Goal: Task Accomplishment & Management: Manage account settings

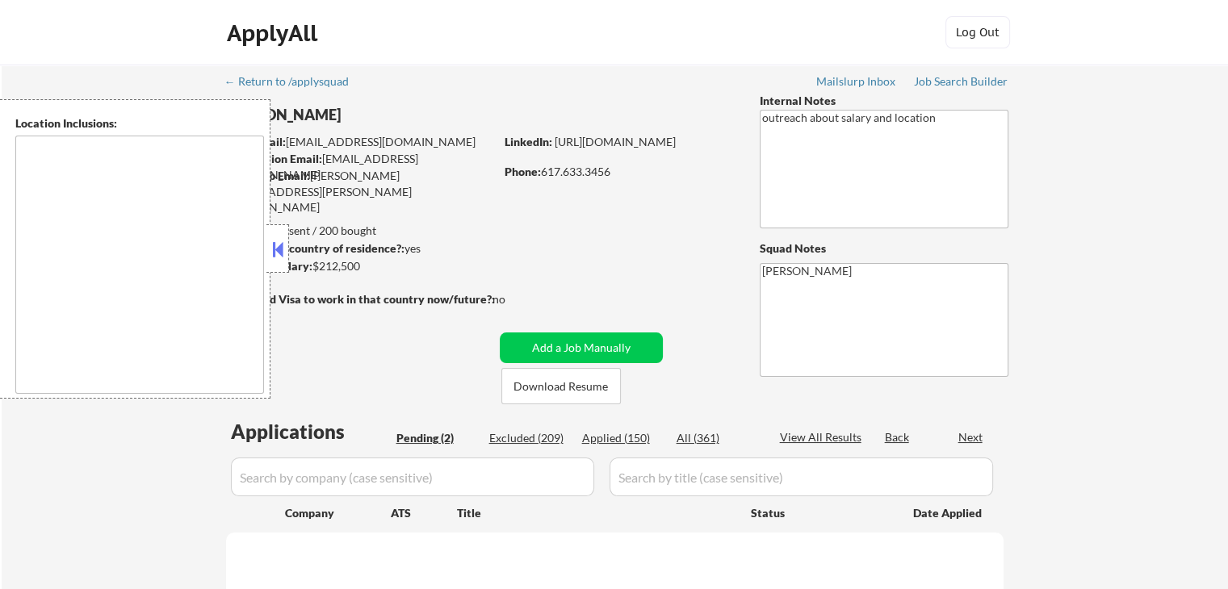
select select ""pending""
type textarea "[GEOGRAPHIC_DATA], [GEOGRAPHIC_DATA] [GEOGRAPHIC_DATA], [GEOGRAPHIC_DATA] [GEOG…"
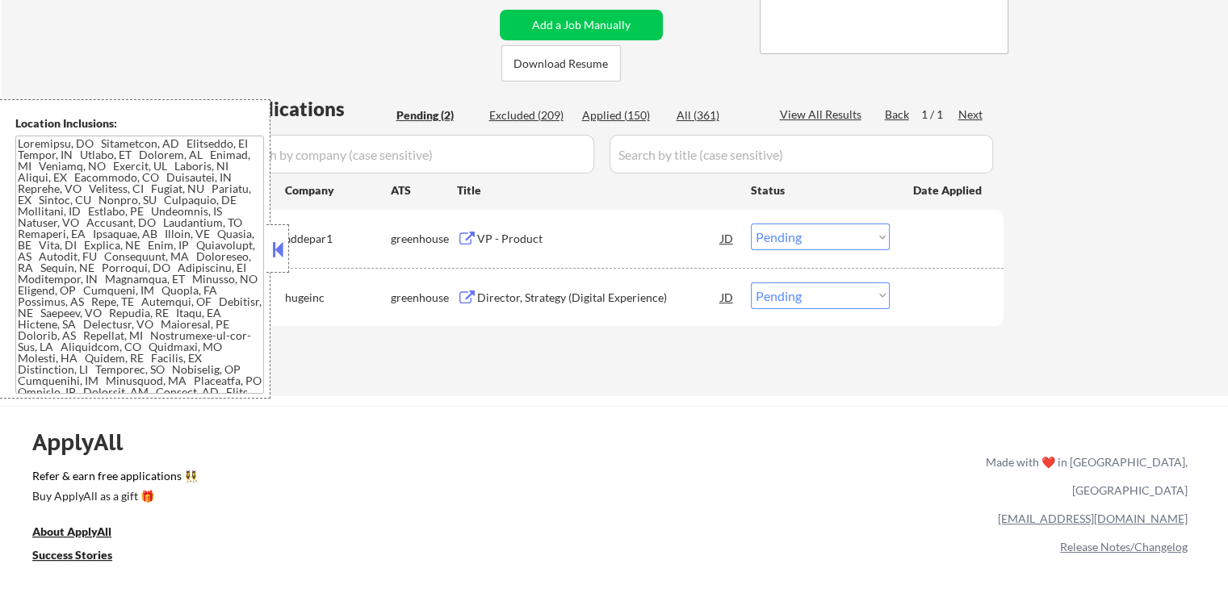
scroll to position [242, 0]
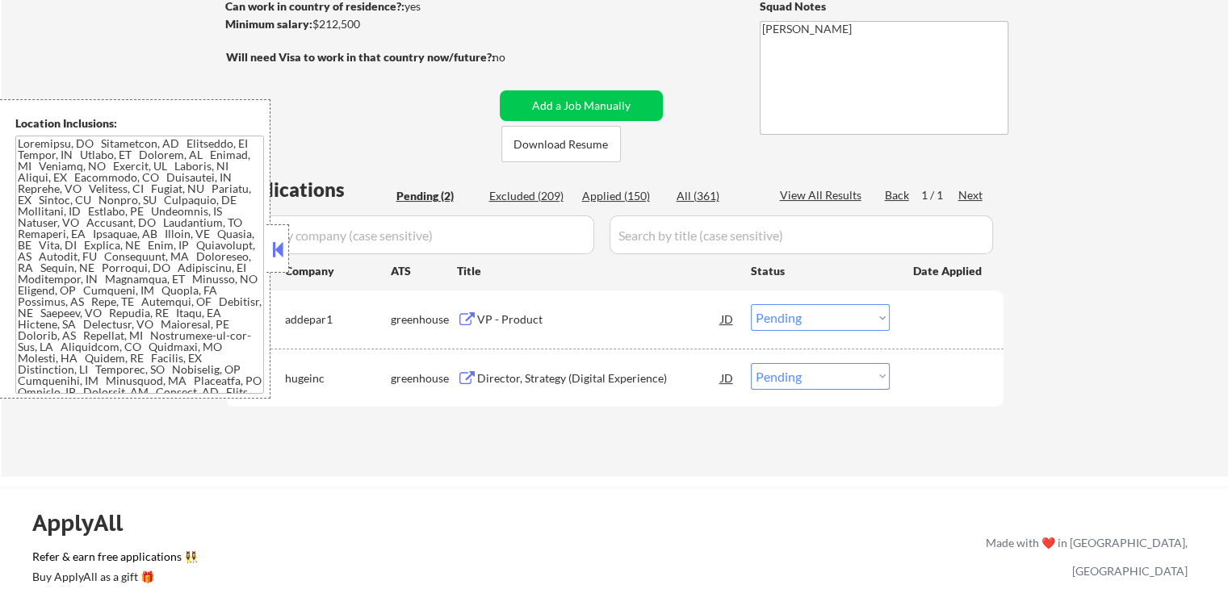
click at [466, 323] on button at bounding box center [467, 319] width 20 height 15
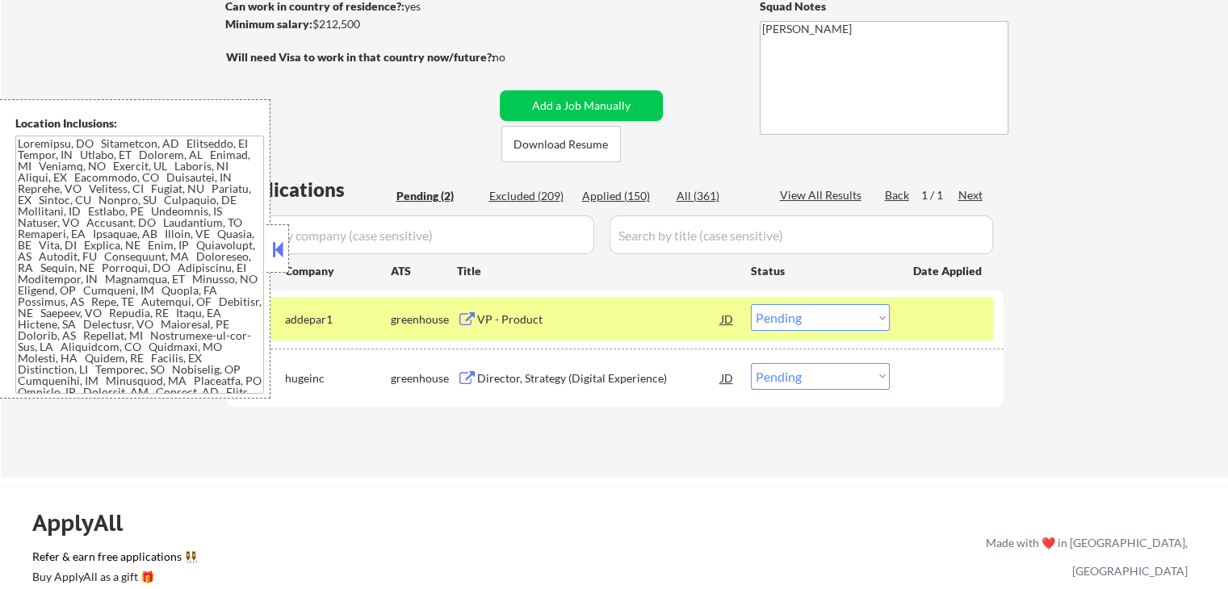
click at [793, 328] on select "Choose an option... Pending Applied Excluded (Questions) Excluded (Expired) Exc…" at bounding box center [820, 317] width 139 height 27
click at [751, 304] on select "Choose an option... Pending Applied Excluded (Questions) Excluded (Expired) Exc…" at bounding box center [820, 317] width 139 height 27
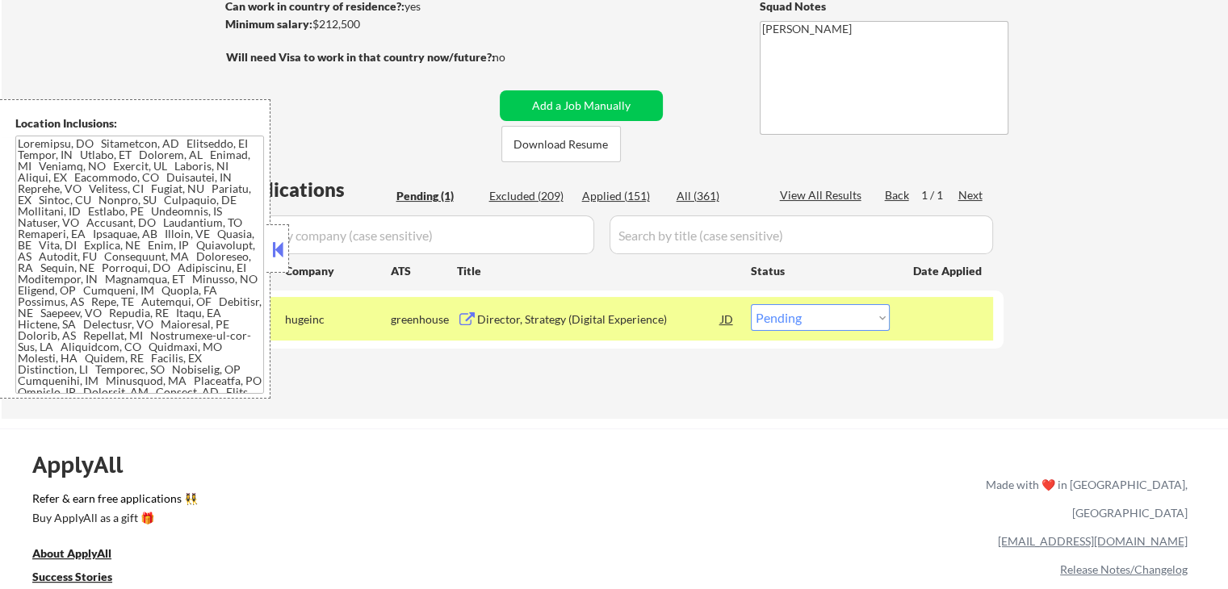
click at [466, 317] on button at bounding box center [467, 319] width 20 height 15
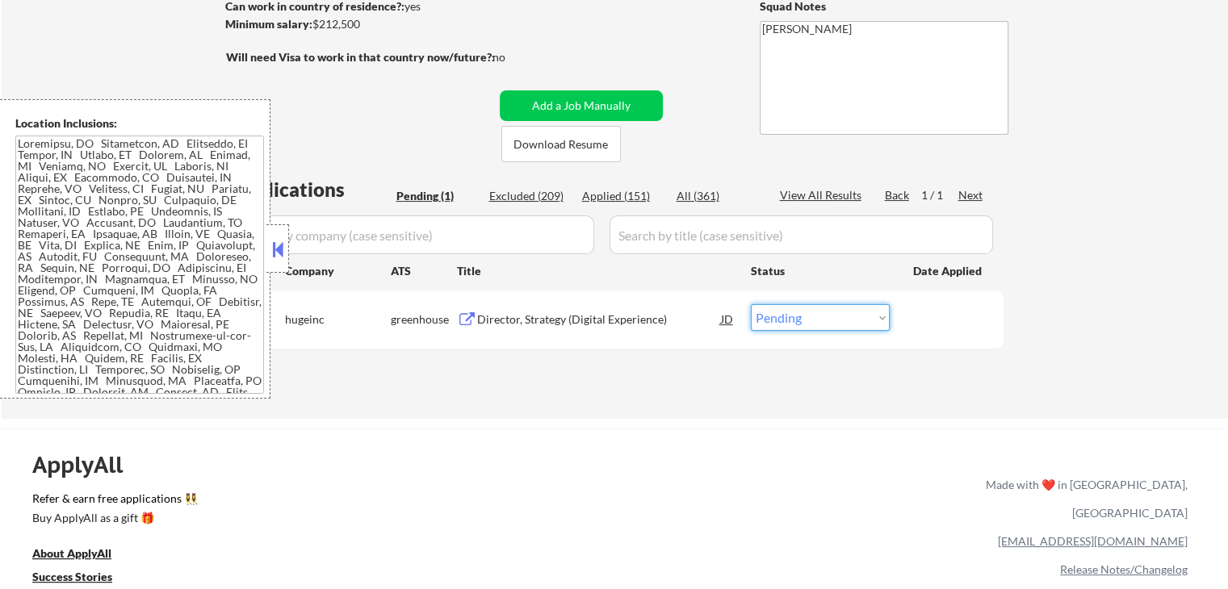
click at [826, 316] on select "Choose an option... Pending Applied Excluded (Questions) Excluded (Expired) Exc…" at bounding box center [820, 317] width 139 height 27
click at [751, 304] on select "Choose an option... Pending Applied Excluded (Questions) Excluded (Expired) Exc…" at bounding box center [820, 317] width 139 height 27
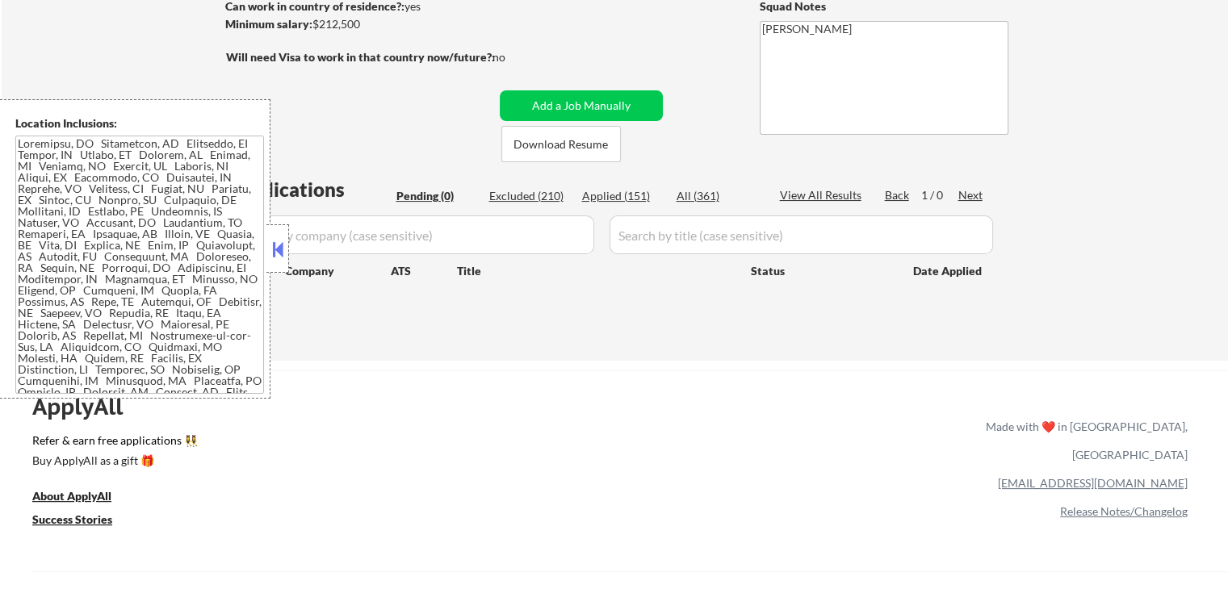
click at [437, 353] on div "← Return to /applysquad Mailslurp Inbox Job Search Builder [PERSON_NAME] User E…" at bounding box center [615, 91] width 1226 height 538
click at [281, 240] on button at bounding box center [278, 249] width 18 height 24
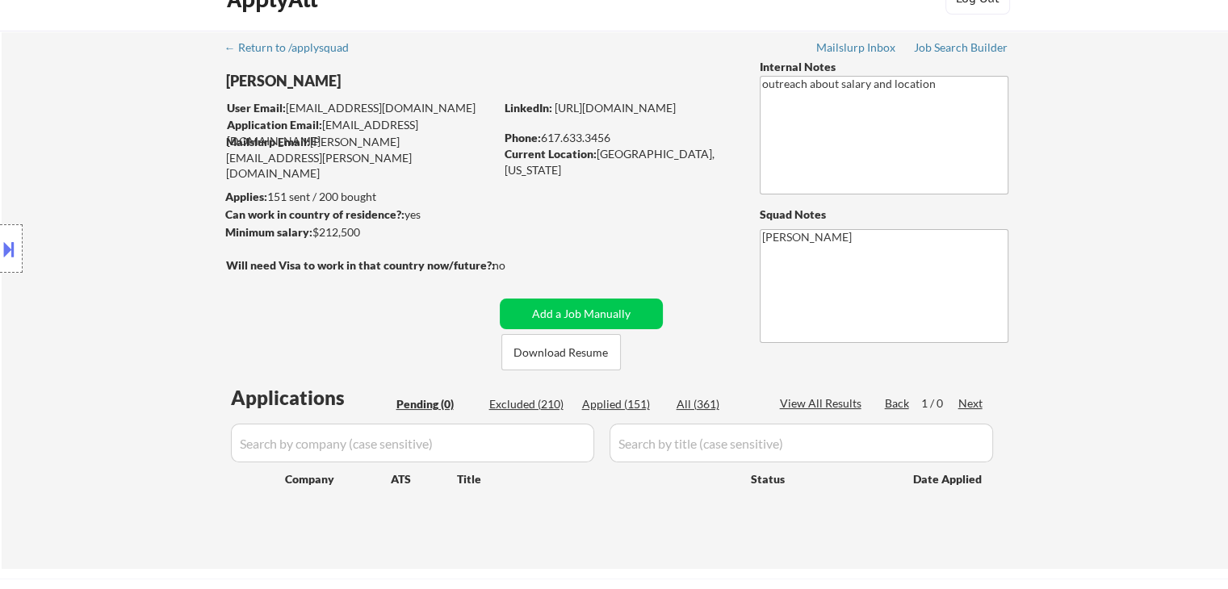
scroll to position [0, 0]
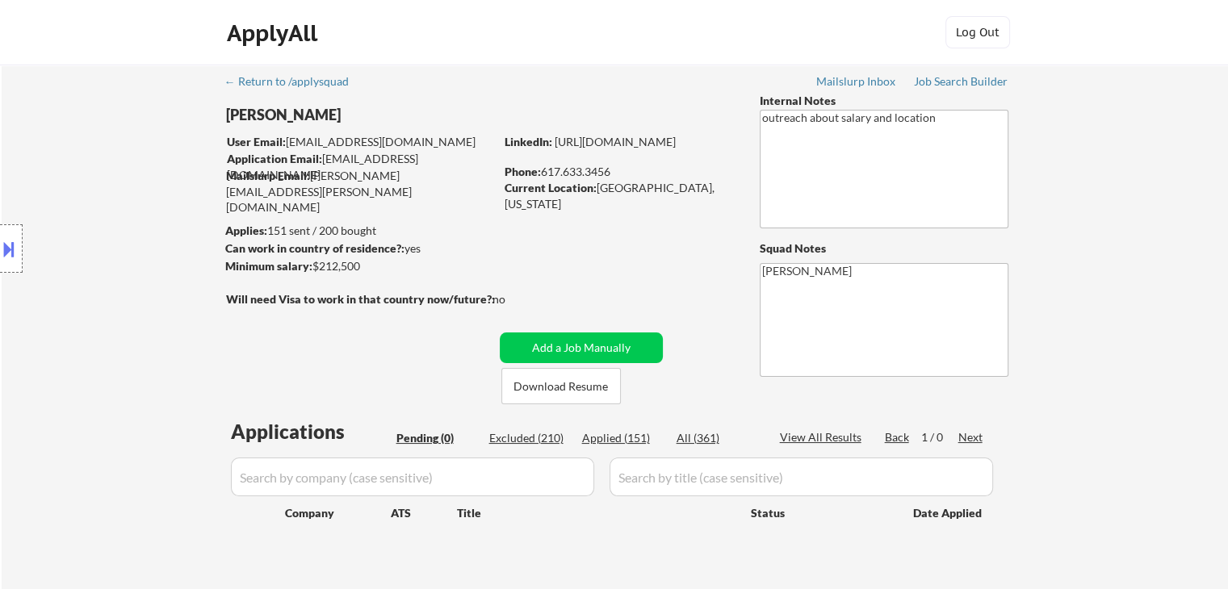
click at [97, 285] on div "Location Inclusions:" at bounding box center [144, 248] width 289 height 299
select select ""pending""
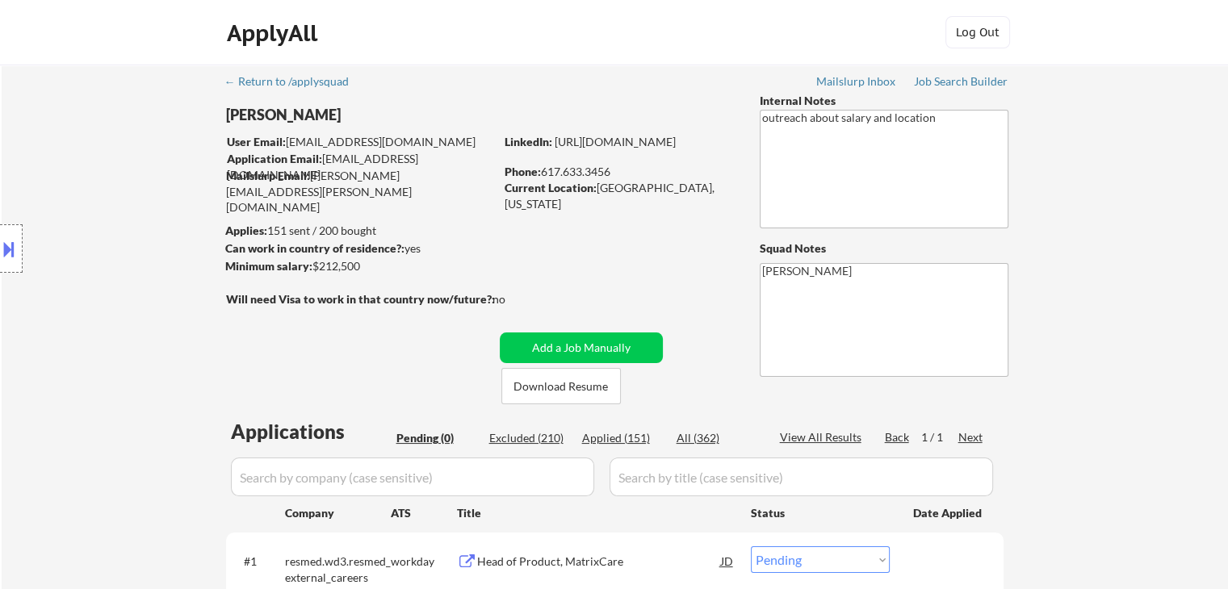
scroll to position [242, 0]
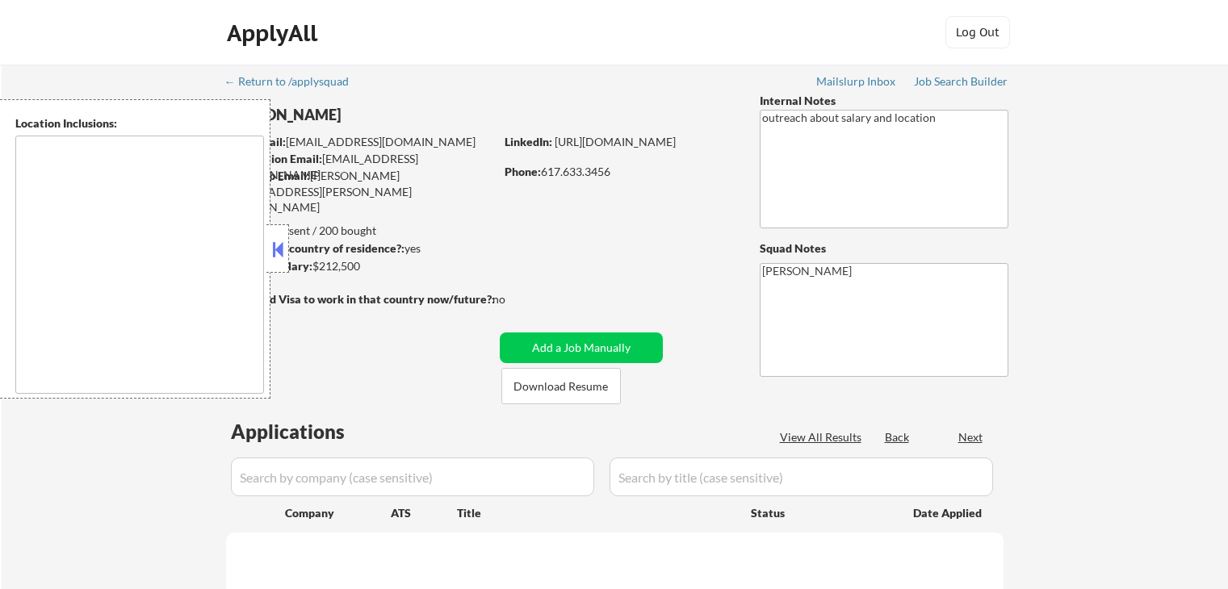
scroll to position [242, 0]
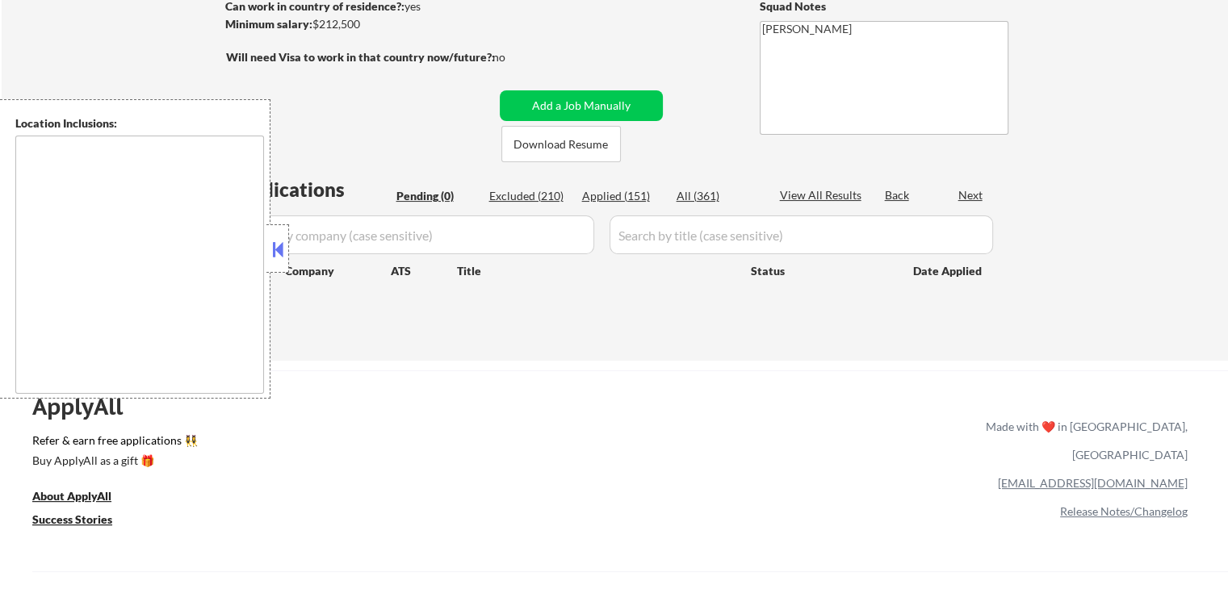
type textarea "[GEOGRAPHIC_DATA], [GEOGRAPHIC_DATA] [GEOGRAPHIC_DATA], [GEOGRAPHIC_DATA] [GEOG…"
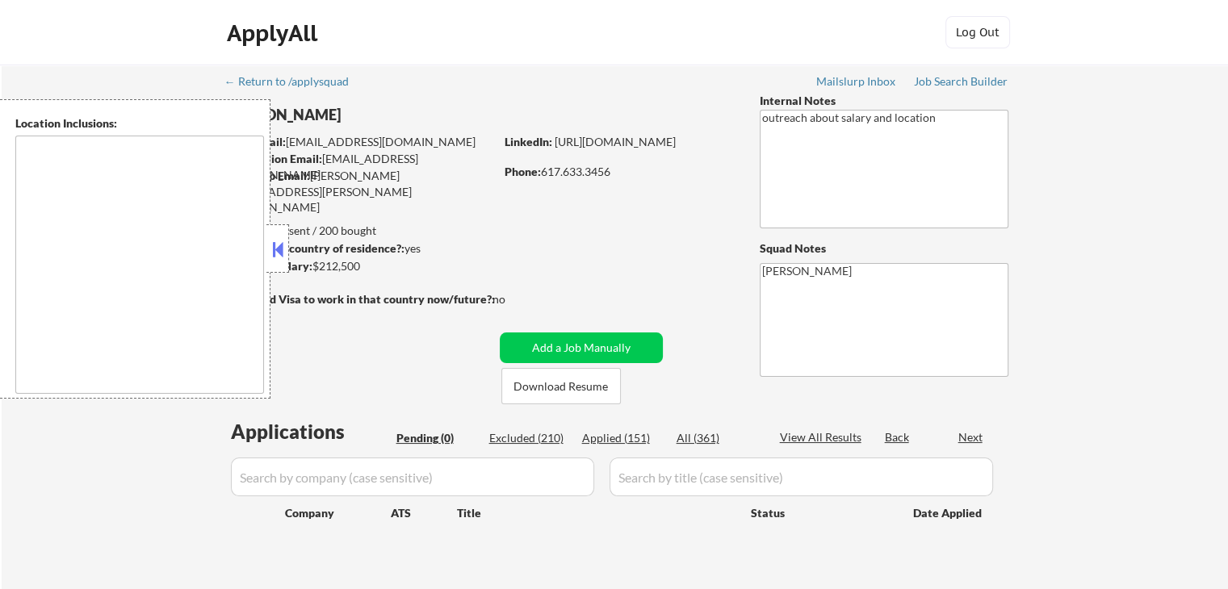
type textarea "[GEOGRAPHIC_DATA], [GEOGRAPHIC_DATA] [GEOGRAPHIC_DATA], [GEOGRAPHIC_DATA] [GEOG…"
